Goal: Transaction & Acquisition: Purchase product/service

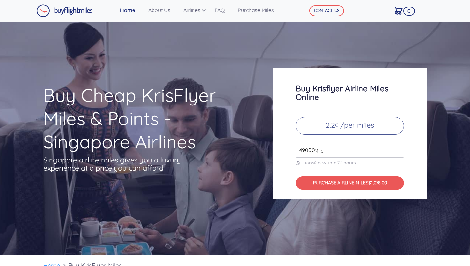
drag, startPoint x: 332, startPoint y: 150, endPoint x: 312, endPoint y: 153, distance: 20.5
click at [312, 153] on div "49000 Mile" at bounding box center [350, 150] width 108 height 15
click at [335, 127] on p "2.2¢ /per miles" at bounding box center [350, 126] width 108 height 18
click at [329, 150] on input "49000" at bounding box center [350, 150] width 108 height 15
click at [397, 147] on input "50000" at bounding box center [350, 150] width 108 height 15
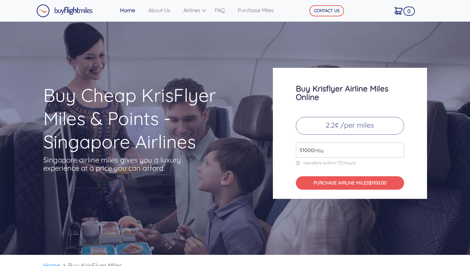
click at [397, 147] on input "51000" at bounding box center [350, 150] width 108 height 15
click at [397, 147] on input "52000" at bounding box center [350, 150] width 108 height 15
click at [397, 147] on input "53000" at bounding box center [350, 150] width 108 height 15
click at [397, 147] on input "54000" at bounding box center [350, 150] width 108 height 15
click at [399, 152] on input "53000" at bounding box center [350, 150] width 108 height 15
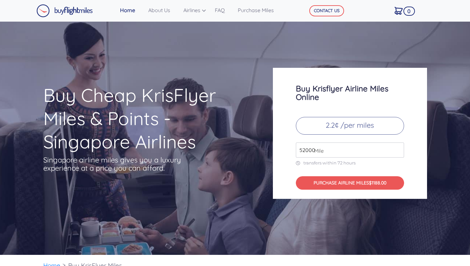
click at [399, 152] on input "52000" at bounding box center [350, 150] width 108 height 15
click at [399, 152] on input "51000" at bounding box center [350, 150] width 108 height 15
click at [399, 152] on input "50000" at bounding box center [350, 150] width 108 height 15
click at [399, 152] on input "49000" at bounding box center [350, 150] width 108 height 15
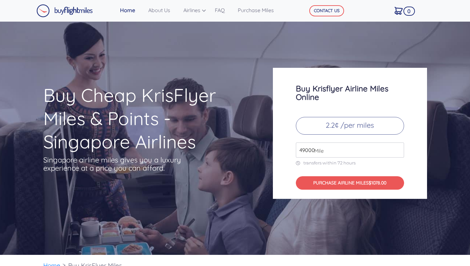
click at [399, 152] on input "49000" at bounding box center [350, 150] width 108 height 15
click at [399, 151] on input "49000" at bounding box center [350, 150] width 108 height 15
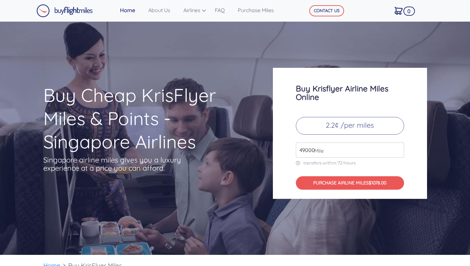
click at [399, 151] on input "49000" at bounding box center [350, 150] width 108 height 15
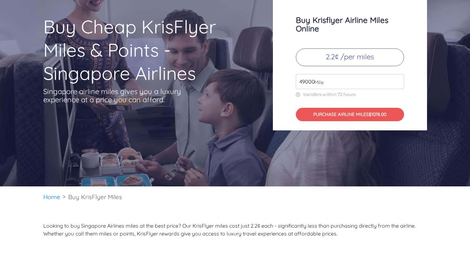
scroll to position [69, 0]
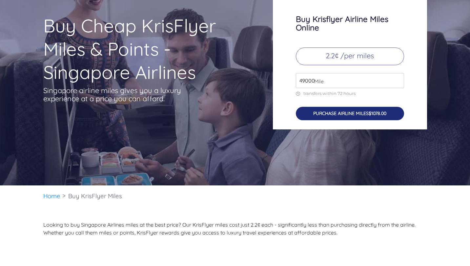
click at [372, 117] on button "PURCHASE AIRLINE MILES $1078.00" at bounding box center [350, 113] width 108 height 13
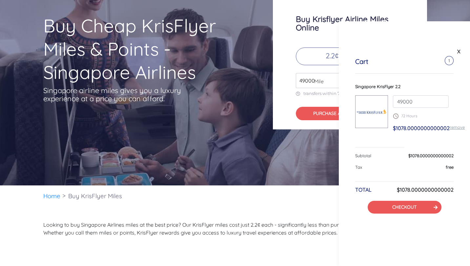
click at [283, 53] on div "Buy Krisflyer Airline Miles Online 2.2¢ /per miles 49000 Mile transfers within …" at bounding box center [350, 63] width 154 height 131
click at [459, 50] on link "X" at bounding box center [458, 52] width 7 height 10
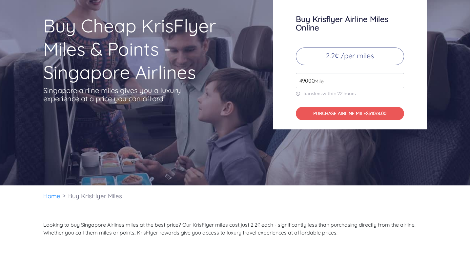
click at [387, 67] on div "Buy Krisflyer Airline Miles Online 2.2¢ /per miles 49000 Mile transfers within …" at bounding box center [350, 63] width 154 height 131
click at [373, 79] on input "49000" at bounding box center [350, 80] width 108 height 15
click at [398, 78] on input "50000" at bounding box center [350, 80] width 108 height 15
click at [398, 78] on input "51000" at bounding box center [350, 80] width 108 height 15
click at [398, 78] on input "52000" at bounding box center [350, 80] width 108 height 15
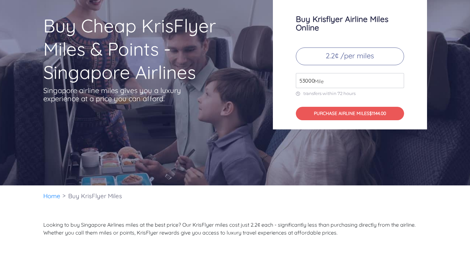
click at [398, 78] on input "53000" at bounding box center [350, 80] width 108 height 15
click at [398, 78] on input "54000" at bounding box center [350, 80] width 108 height 15
click at [398, 78] on input "55000" at bounding box center [350, 80] width 108 height 15
click at [398, 78] on input "56000" at bounding box center [350, 80] width 108 height 15
click at [398, 78] on input "57000" at bounding box center [350, 80] width 108 height 15
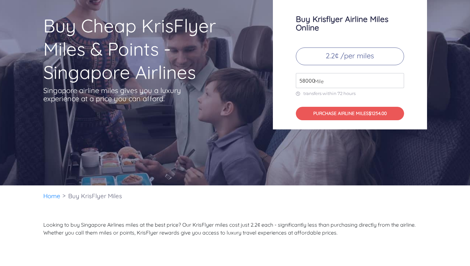
click at [398, 78] on input "58000" at bounding box center [350, 80] width 108 height 15
click at [398, 78] on input "59000" at bounding box center [350, 80] width 108 height 15
click at [398, 78] on input "60000" at bounding box center [350, 80] width 108 height 15
click at [398, 78] on input "61000" at bounding box center [350, 80] width 108 height 15
click at [398, 78] on input "62000" at bounding box center [350, 80] width 108 height 15
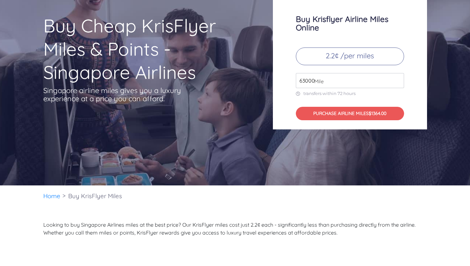
click at [398, 78] on input "63000" at bounding box center [350, 80] width 108 height 15
click at [398, 78] on input "64000" at bounding box center [350, 80] width 108 height 15
click at [398, 78] on input "65000" at bounding box center [350, 80] width 108 height 15
click at [398, 78] on input "66000" at bounding box center [350, 80] width 108 height 15
click at [399, 81] on input "65000" at bounding box center [350, 80] width 108 height 15
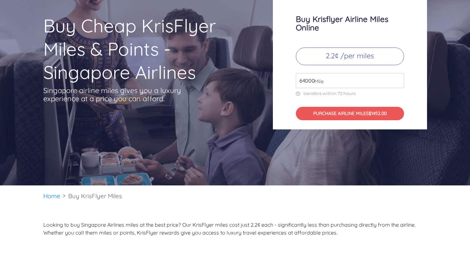
click at [399, 81] on input "64000" at bounding box center [350, 80] width 108 height 15
click at [399, 81] on input "63000" at bounding box center [350, 80] width 108 height 15
click at [399, 81] on input "62000" at bounding box center [350, 80] width 108 height 15
click at [399, 81] on input "61000" at bounding box center [350, 80] width 108 height 15
click at [399, 81] on input "60000" at bounding box center [350, 80] width 108 height 15
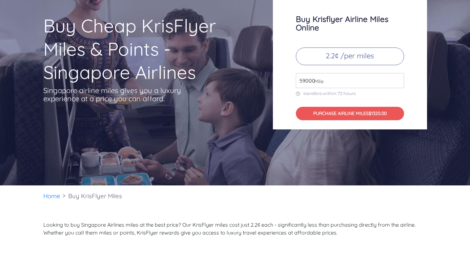
click at [399, 81] on input "59000" at bounding box center [350, 80] width 108 height 15
click at [399, 81] on input "58000" at bounding box center [350, 80] width 108 height 15
click at [399, 81] on input "57000" at bounding box center [350, 80] width 108 height 15
click at [399, 81] on input "56000" at bounding box center [350, 80] width 108 height 15
click at [399, 81] on input "55000" at bounding box center [350, 80] width 108 height 15
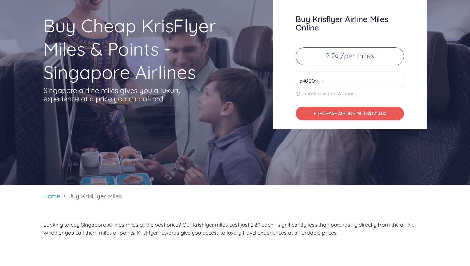
click at [399, 81] on input "54000" at bounding box center [350, 80] width 108 height 15
click at [399, 81] on input "53000" at bounding box center [350, 80] width 108 height 15
click at [399, 81] on input "52000" at bounding box center [350, 80] width 108 height 15
click at [399, 81] on input "51000" at bounding box center [350, 80] width 108 height 15
click at [399, 81] on input "50000" at bounding box center [350, 80] width 108 height 15
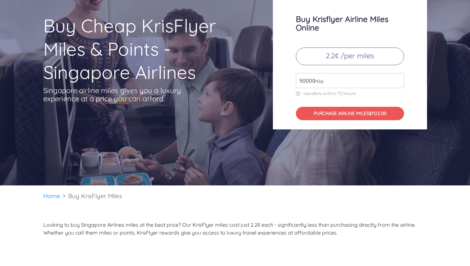
type input "49000"
click at [399, 81] on input "49000" at bounding box center [350, 80] width 108 height 15
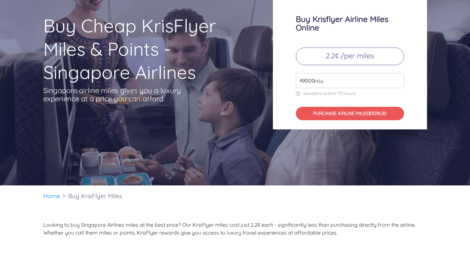
click at [399, 81] on input "49000" at bounding box center [350, 80] width 108 height 15
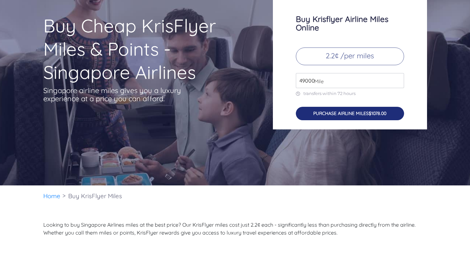
click at [373, 116] on button "PURCHASE AIRLINE MILES $1078.00" at bounding box center [350, 113] width 108 height 13
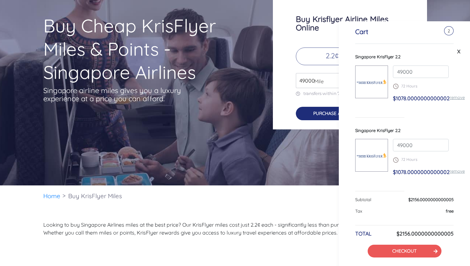
scroll to position [38, 0]
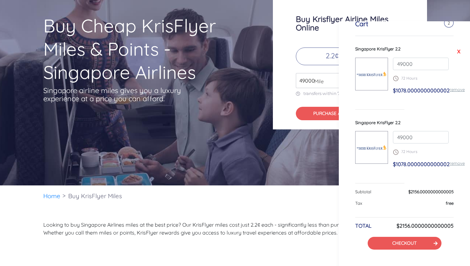
click at [455, 53] on link "X" at bounding box center [458, 52] width 7 height 10
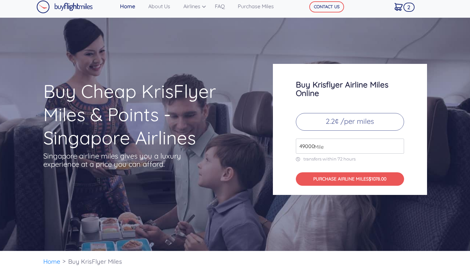
scroll to position [0, 0]
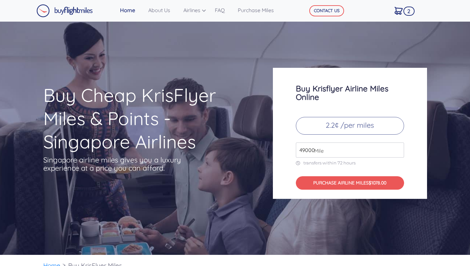
click at [403, 10] on link "2" at bounding box center [402, 11] width 20 height 14
click at [410, 11] on span "2" at bounding box center [408, 11] width 11 height 9
click at [395, 12] on img at bounding box center [398, 11] width 8 height 8
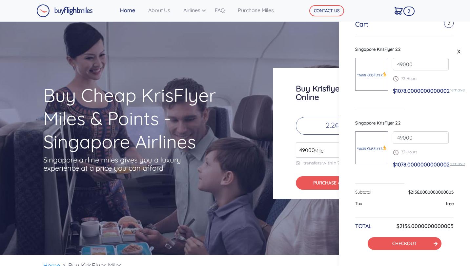
scroll to position [38, 0]
click at [411, 247] on button "CHECKOUT" at bounding box center [404, 243] width 74 height 13
click at [415, 239] on button "CHECKOUT" at bounding box center [404, 243] width 74 height 13
click at [425, 243] on button "CHECKOUT" at bounding box center [404, 243] width 74 height 13
click at [399, 245] on link "CHECKOUT" at bounding box center [404, 243] width 24 height 6
